Goal: Find specific page/section: Find specific page/section

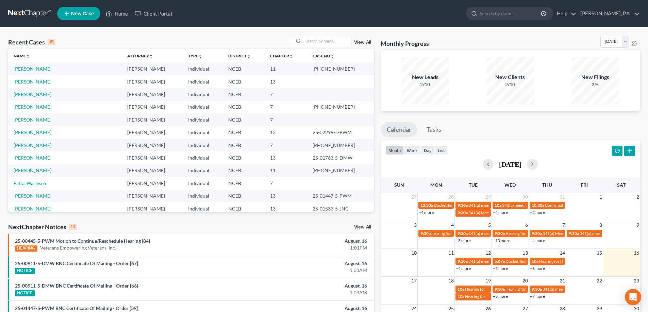
click at [31, 120] on link "[PERSON_NAME]" at bounding box center [33, 120] width 38 height 6
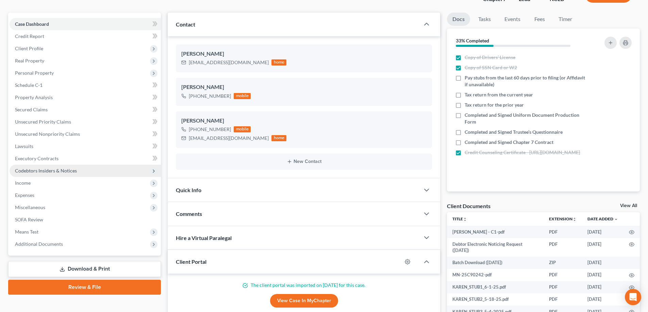
scroll to position [68, 0]
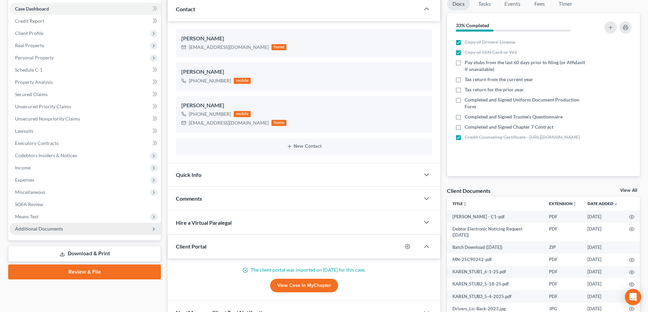
click at [120, 229] on span "Additional Documents" at bounding box center [85, 229] width 151 height 12
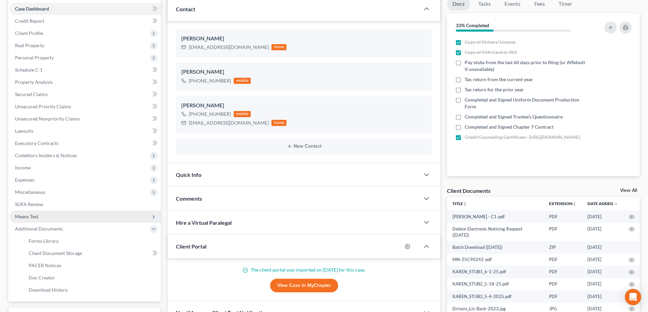
click at [114, 217] on span "Means Test" at bounding box center [85, 217] width 151 height 12
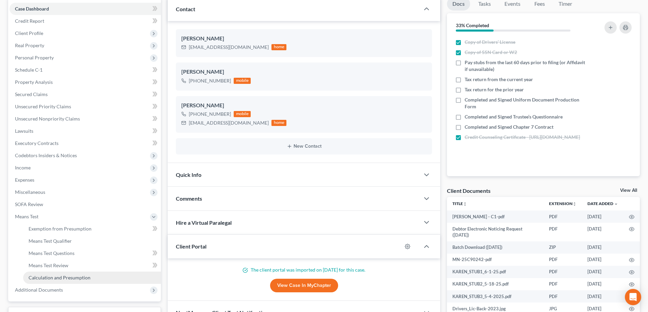
click at [110, 275] on link "Calculation and Presumption" at bounding box center [92, 278] width 138 height 12
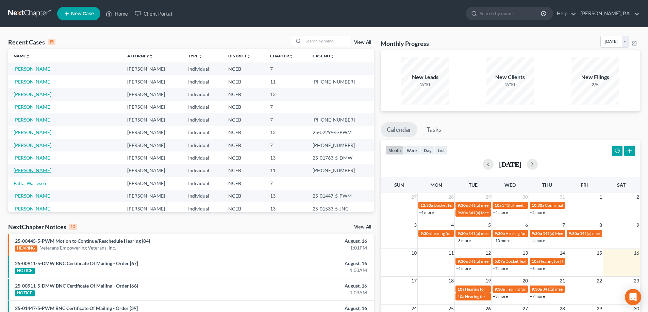
click at [32, 171] on link "[PERSON_NAME]" at bounding box center [33, 171] width 38 height 6
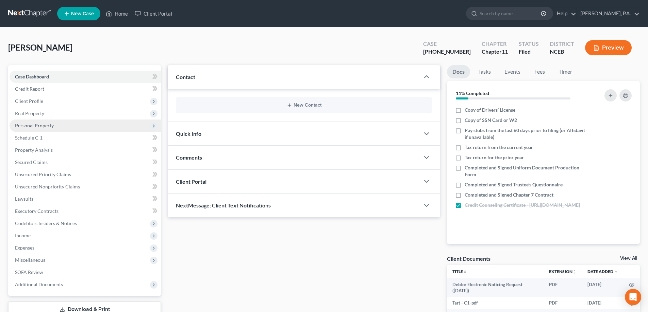
click at [70, 125] on span "Personal Property" at bounding box center [85, 126] width 151 height 12
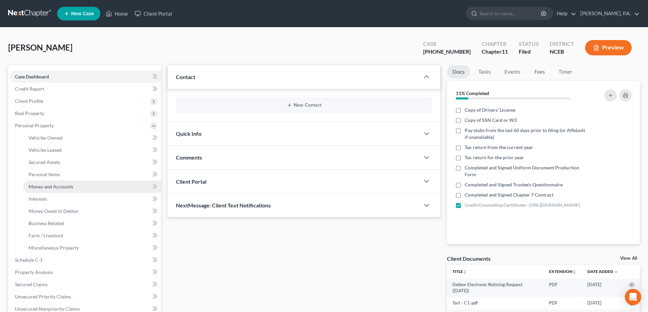
click at [73, 186] on link "Money and Accounts" at bounding box center [92, 187] width 138 height 12
